Goal: Transaction & Acquisition: Purchase product/service

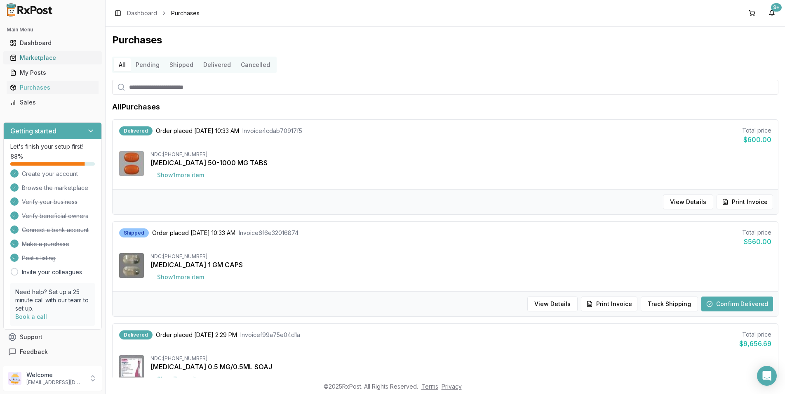
click at [30, 60] on div "Marketplace" at bounding box center [52, 58] width 85 height 8
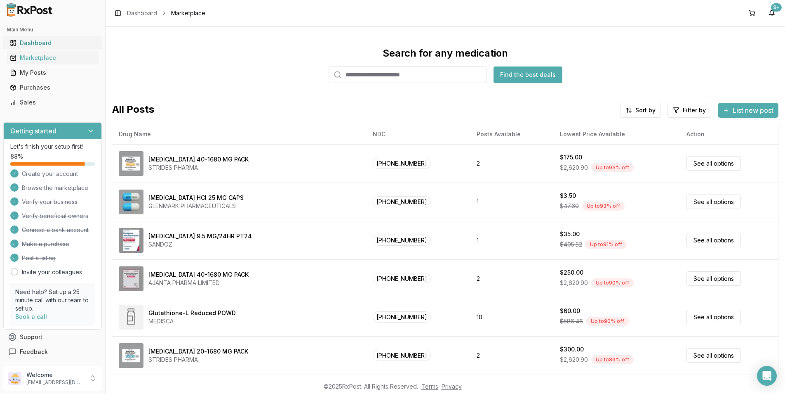
click at [32, 38] on link "Dashboard" at bounding box center [53, 42] width 92 height 15
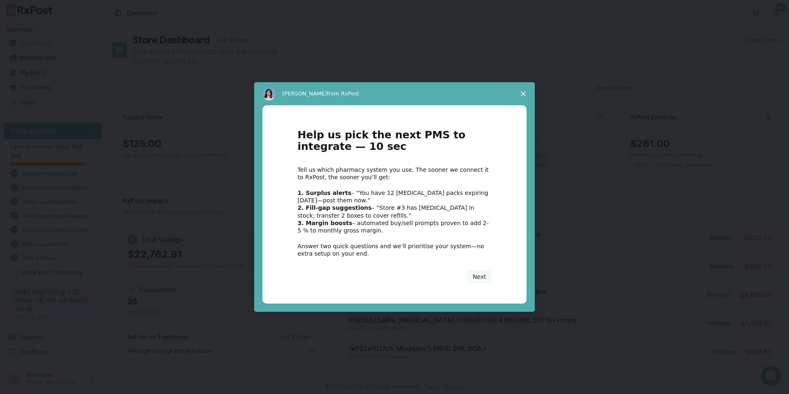
click at [524, 92] on icon "Close survey" at bounding box center [523, 93] width 5 height 5
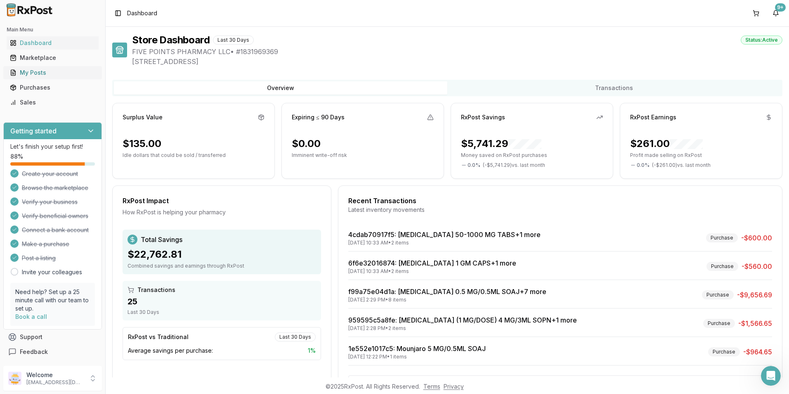
click at [31, 71] on div "My Posts" at bounding box center [52, 72] width 85 height 8
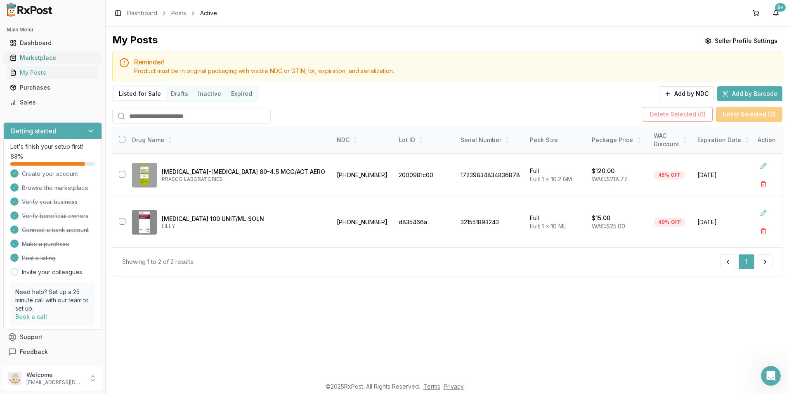
click at [33, 59] on div "Marketplace" at bounding box center [52, 58] width 85 height 8
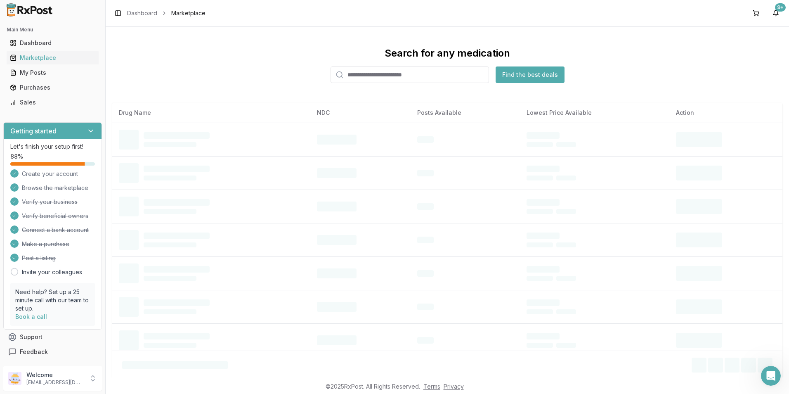
click at [361, 78] on input "search" at bounding box center [409, 74] width 158 height 17
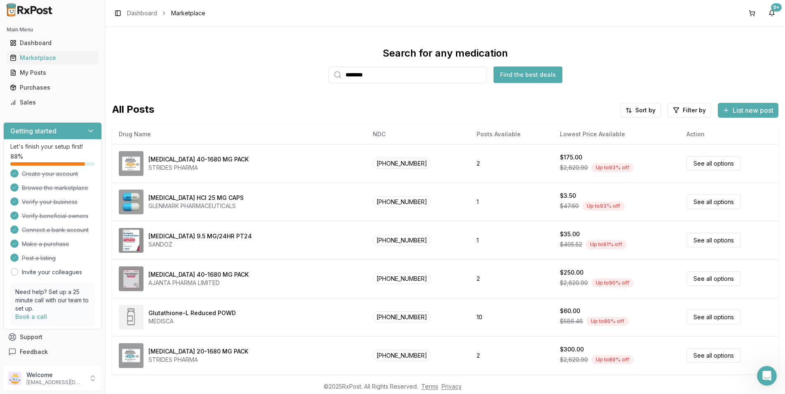
type input "********"
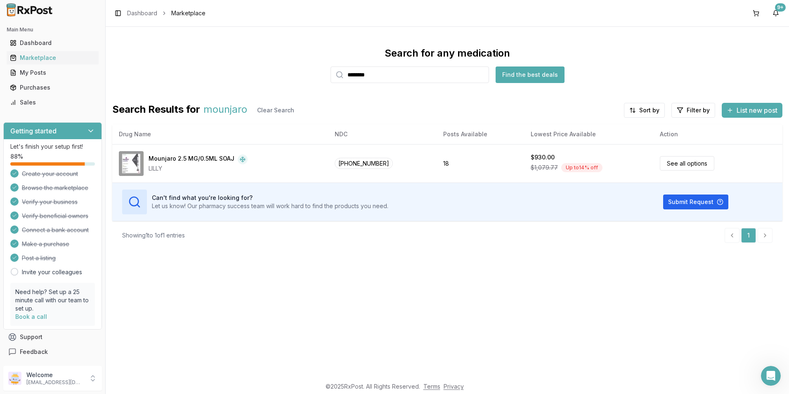
drag, startPoint x: 398, startPoint y: 80, endPoint x: 255, endPoint y: 64, distance: 144.5
click at [257, 64] on div "Search for any medication ******** Find the best deals" at bounding box center [447, 65] width 670 height 36
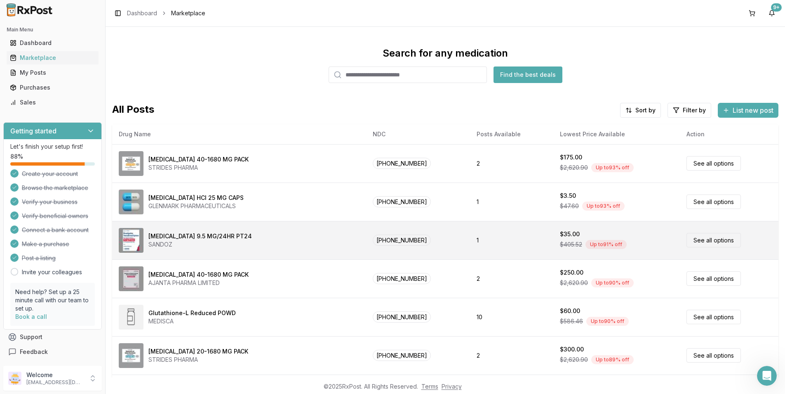
click at [708, 239] on link "See all options" at bounding box center [714, 240] width 54 height 14
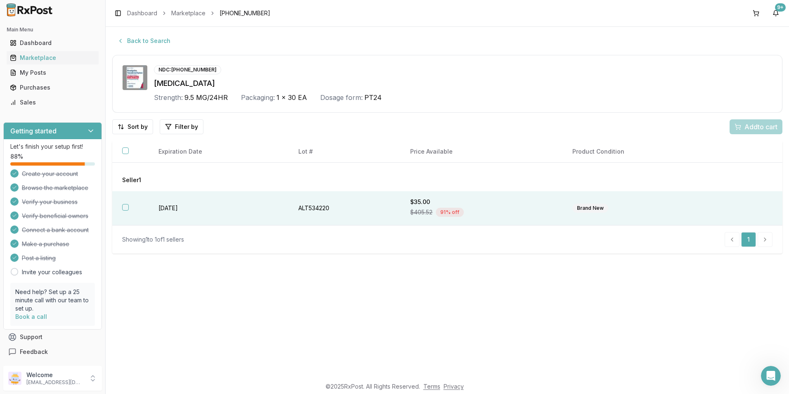
click at [121, 205] on th at bounding box center [130, 208] width 36 height 34
click at [749, 128] on span "Add 1 to cart" at bounding box center [759, 127] width 36 height 10
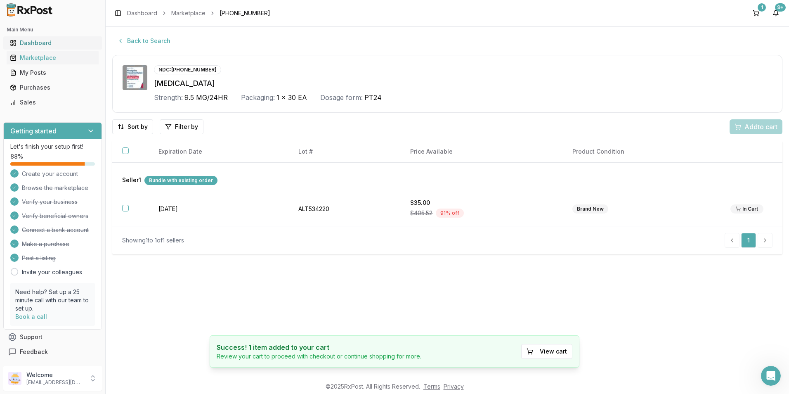
click at [31, 44] on div "Dashboard" at bounding box center [52, 43] width 85 height 8
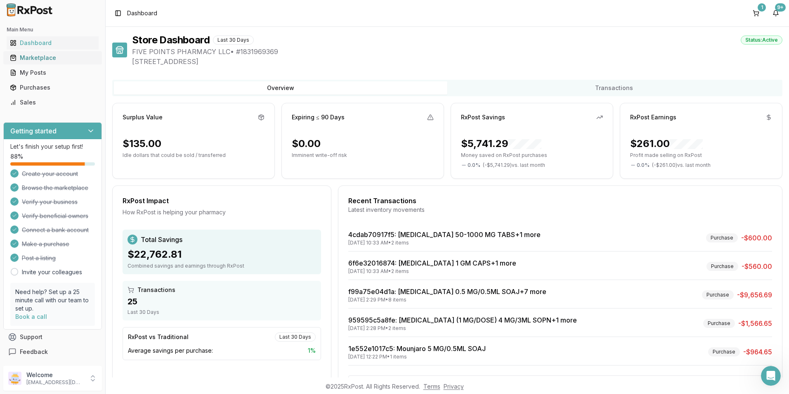
click at [32, 56] on div "Marketplace" at bounding box center [52, 58] width 85 height 8
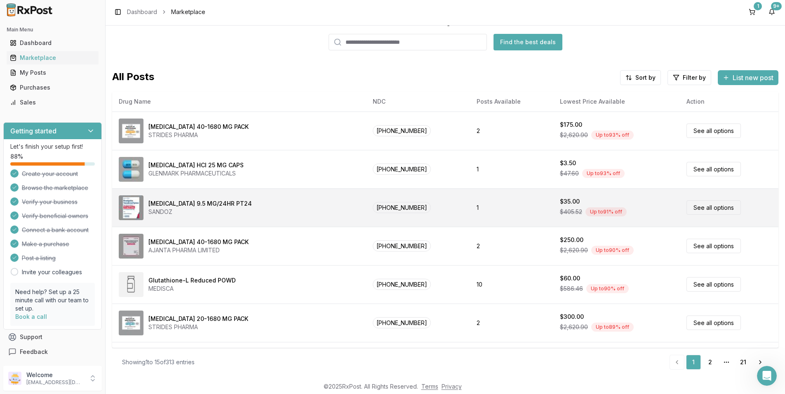
click at [690, 206] on link "See all options" at bounding box center [714, 207] width 54 height 14
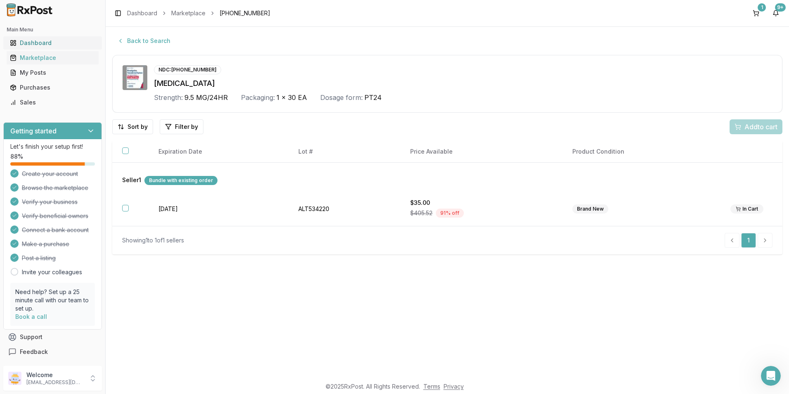
click at [26, 44] on div "Dashboard" at bounding box center [52, 43] width 85 height 8
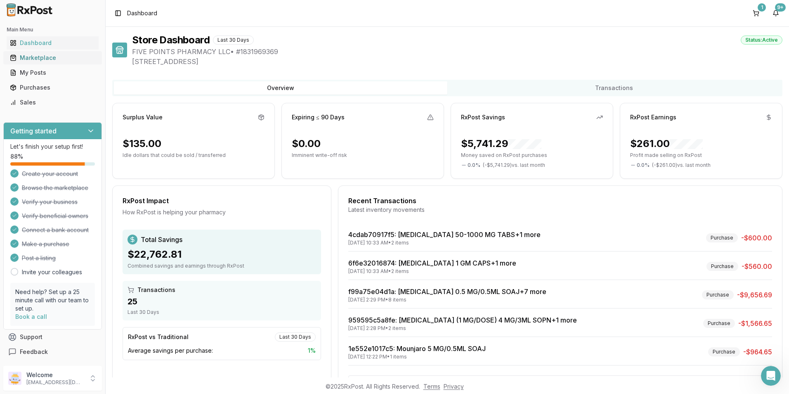
click at [31, 60] on div "Marketplace" at bounding box center [52, 58] width 85 height 8
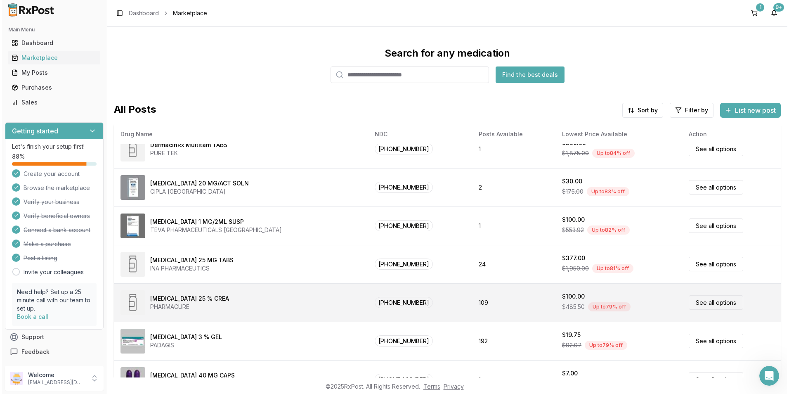
scroll to position [289, 0]
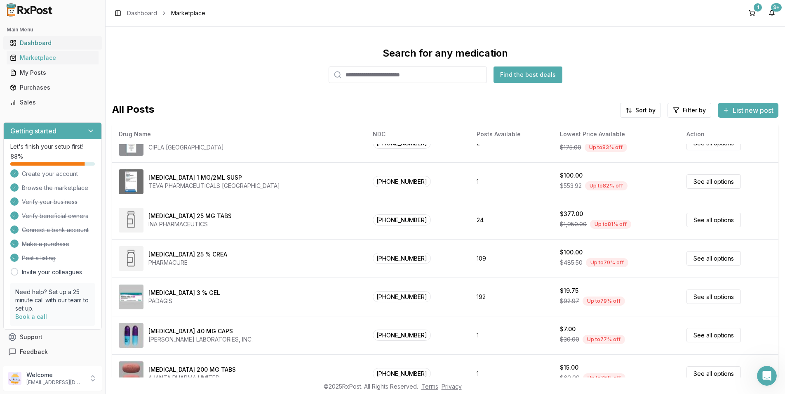
click at [33, 44] on div "Dashboard" at bounding box center [52, 43] width 85 height 8
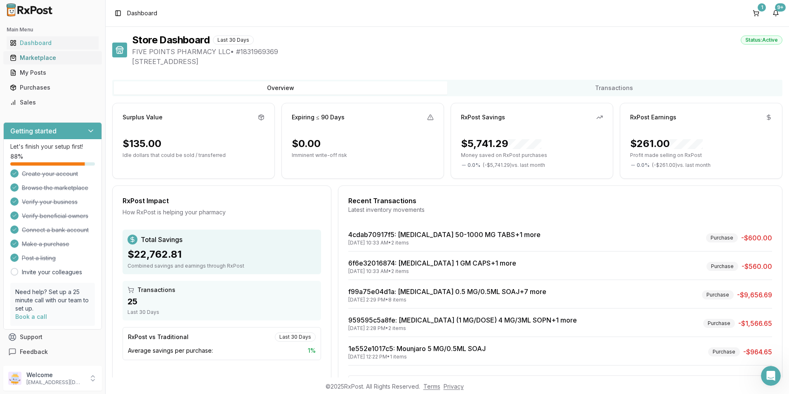
click at [38, 57] on div "Marketplace" at bounding box center [52, 58] width 85 height 8
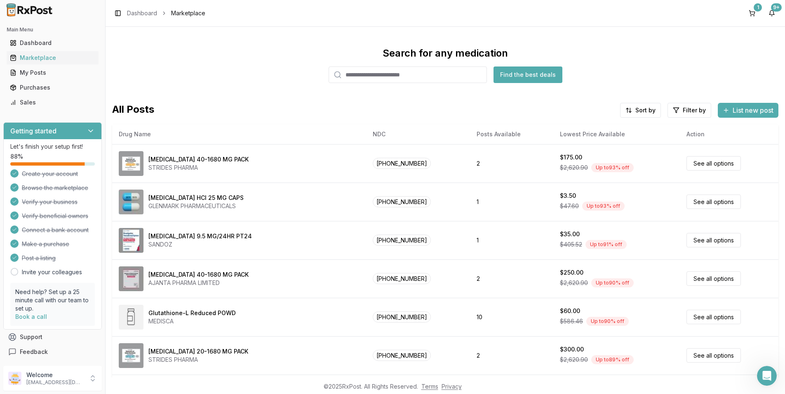
click at [363, 81] on input "search" at bounding box center [408, 74] width 158 height 17
type input "******"
